Goal: Transaction & Acquisition: Book appointment/travel/reservation

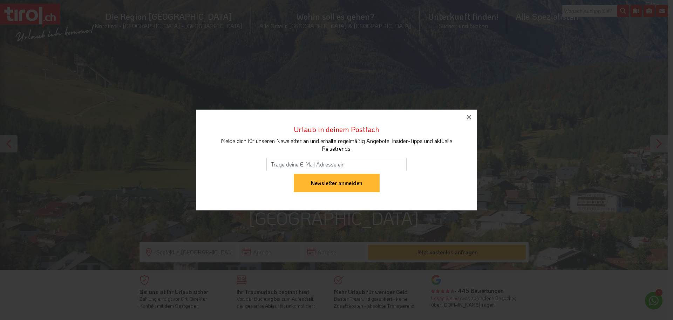
click at [470, 116] on icon "button" at bounding box center [469, 117] width 8 height 8
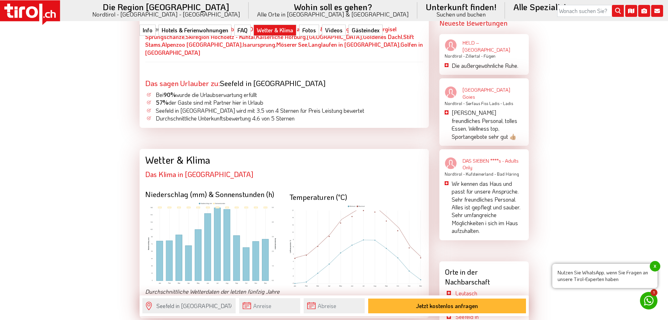
scroll to position [1158, 0]
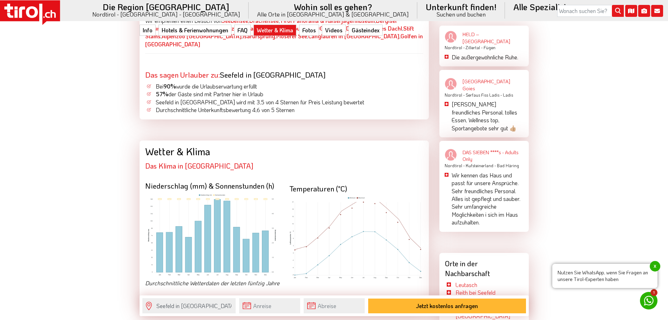
click at [255, 193] on img at bounding box center [212, 234] width 134 height 83
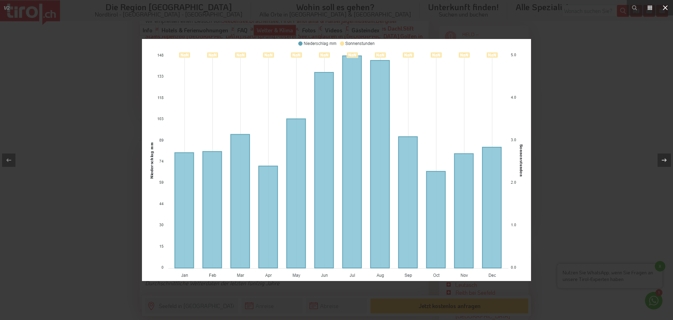
click at [666, 7] on icon at bounding box center [665, 7] width 5 height 5
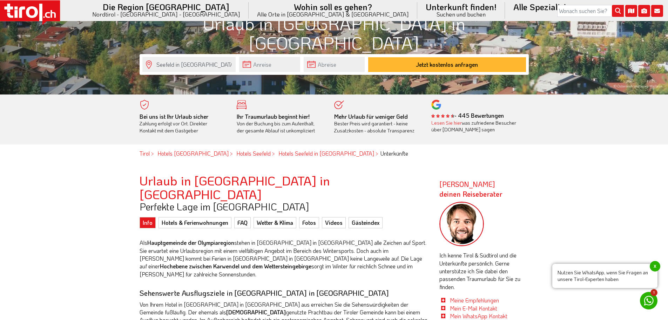
scroll to position [140, 0]
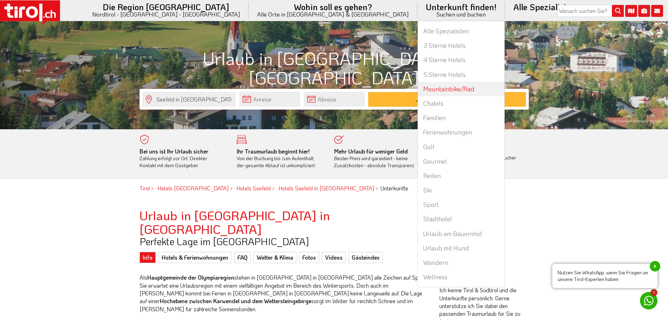
click at [418, 89] on link "Mountainbike/Rad" at bounding box center [461, 89] width 87 height 14
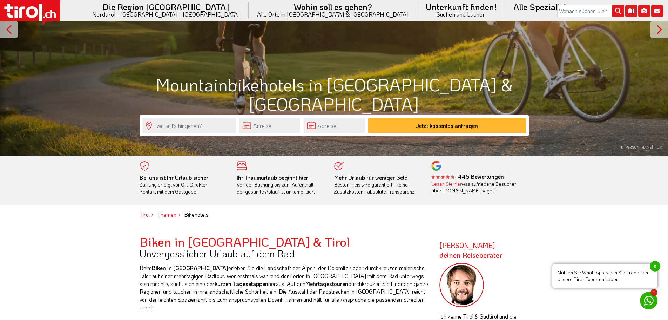
scroll to position [210, 0]
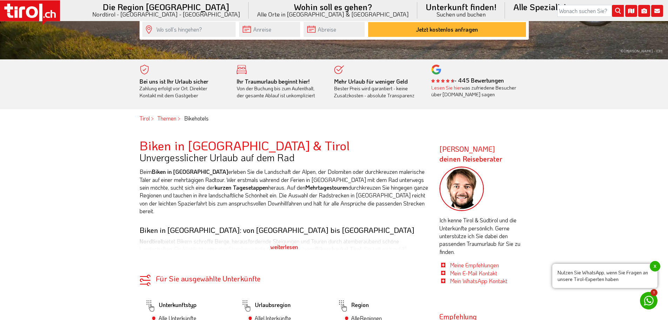
click at [653, 267] on span "x" at bounding box center [655, 266] width 11 height 11
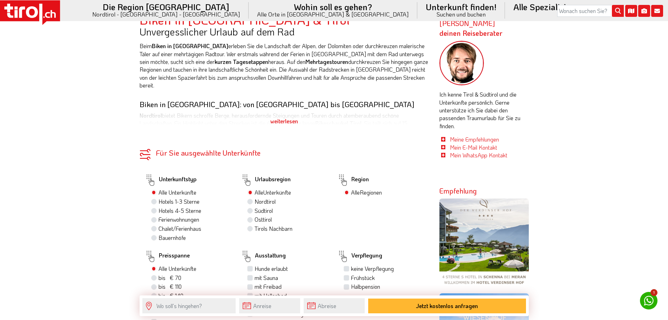
scroll to position [277, 0]
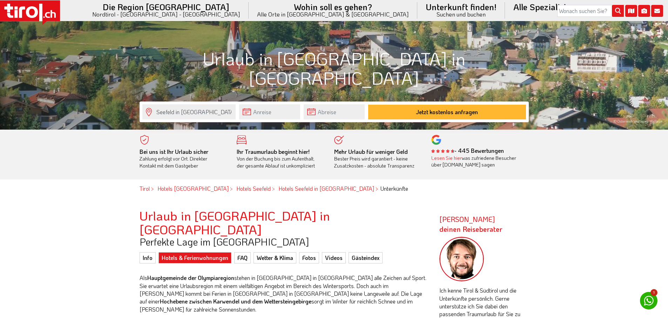
click at [180, 252] on link "Hotels & Ferienwohnungen" at bounding box center [195, 257] width 73 height 11
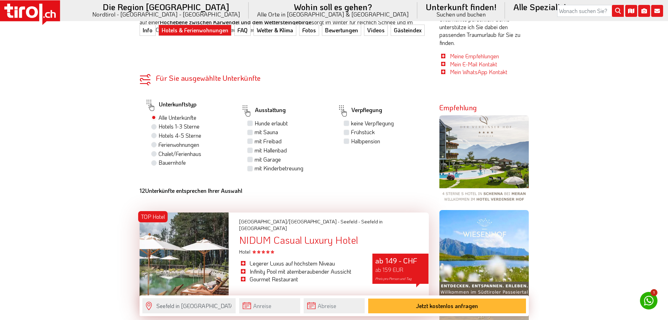
scroll to position [421, 0]
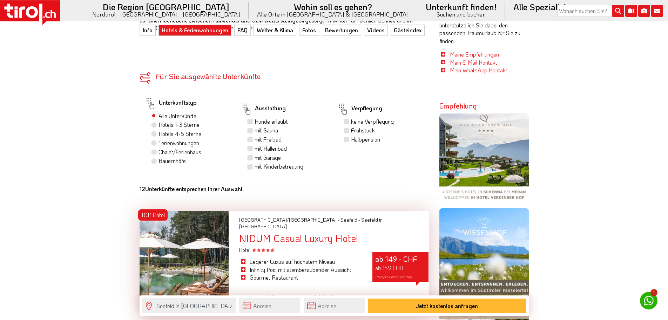
click at [351, 135] on label "Halbpension" at bounding box center [365, 139] width 29 height 8
click at [348, 137] on input "Halbpension" at bounding box center [347, 139] width 5 height 5
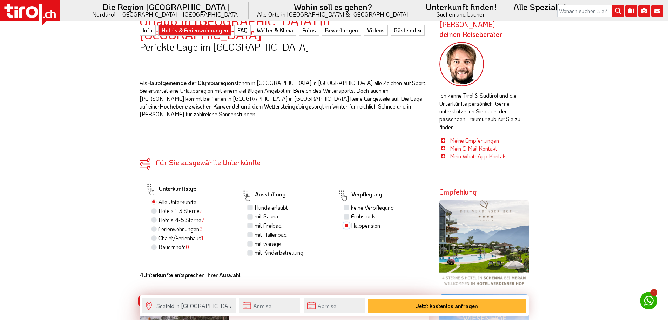
scroll to position [316, 0]
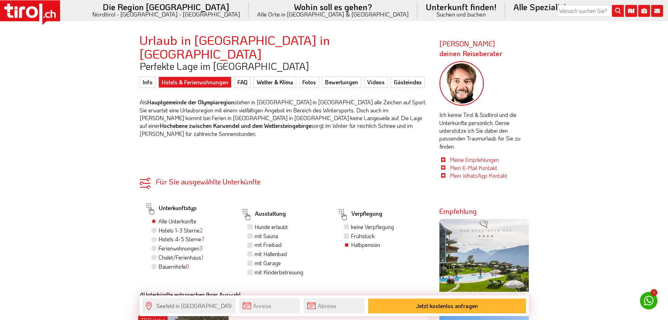
click at [344, 241] on div "Halbpension" at bounding box center [384, 245] width 80 height 9
click at [351, 241] on label "Halbpension" at bounding box center [365, 245] width 29 height 8
click at [348, 242] on input "Halbpension" at bounding box center [347, 244] width 5 height 5
checkbox input "false"
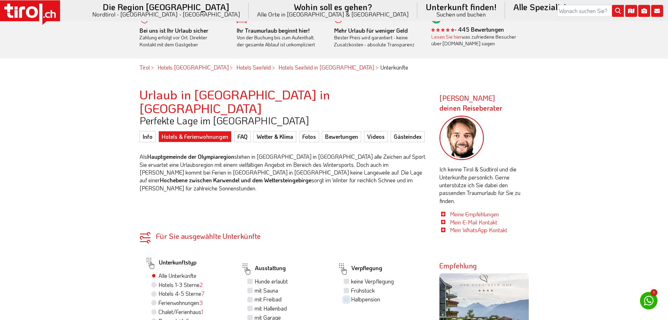
scroll to position [246, 0]
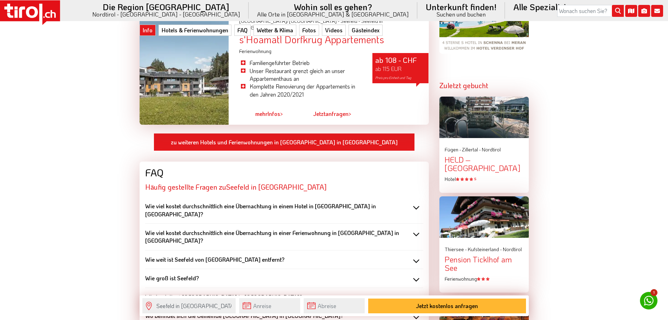
scroll to position [772, 0]
